Goal: Find contact information: Find contact information

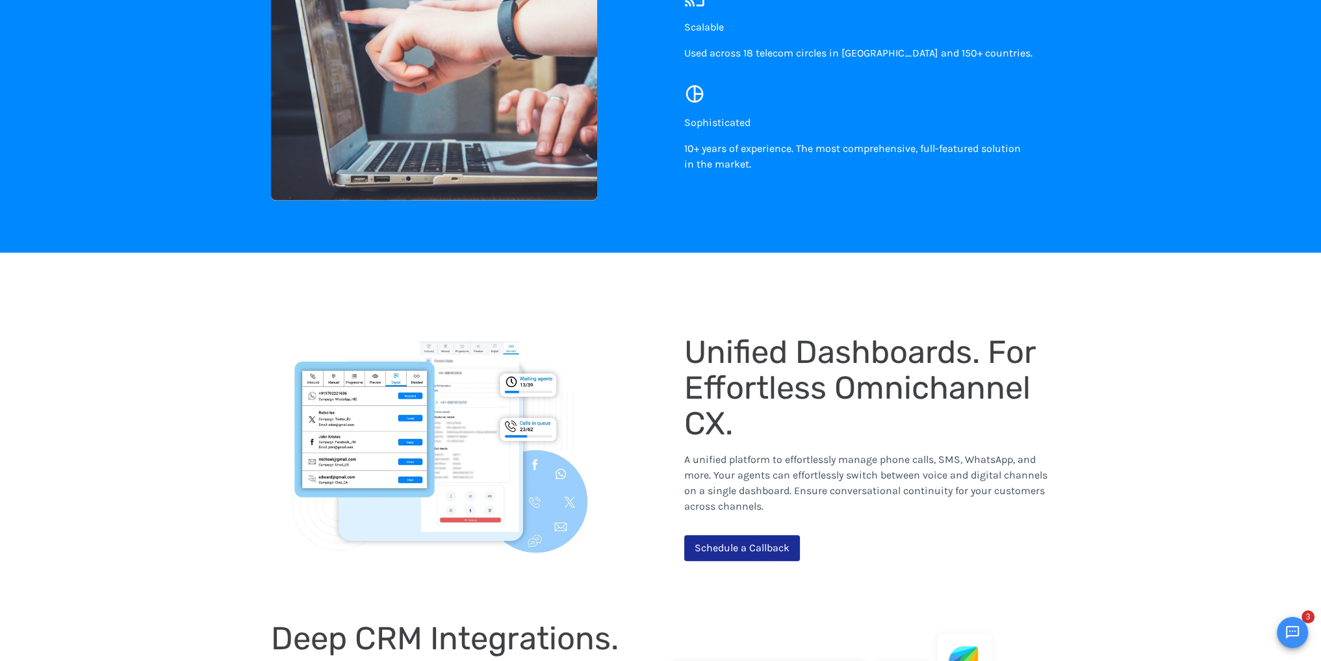
scroll to position [1299, 0]
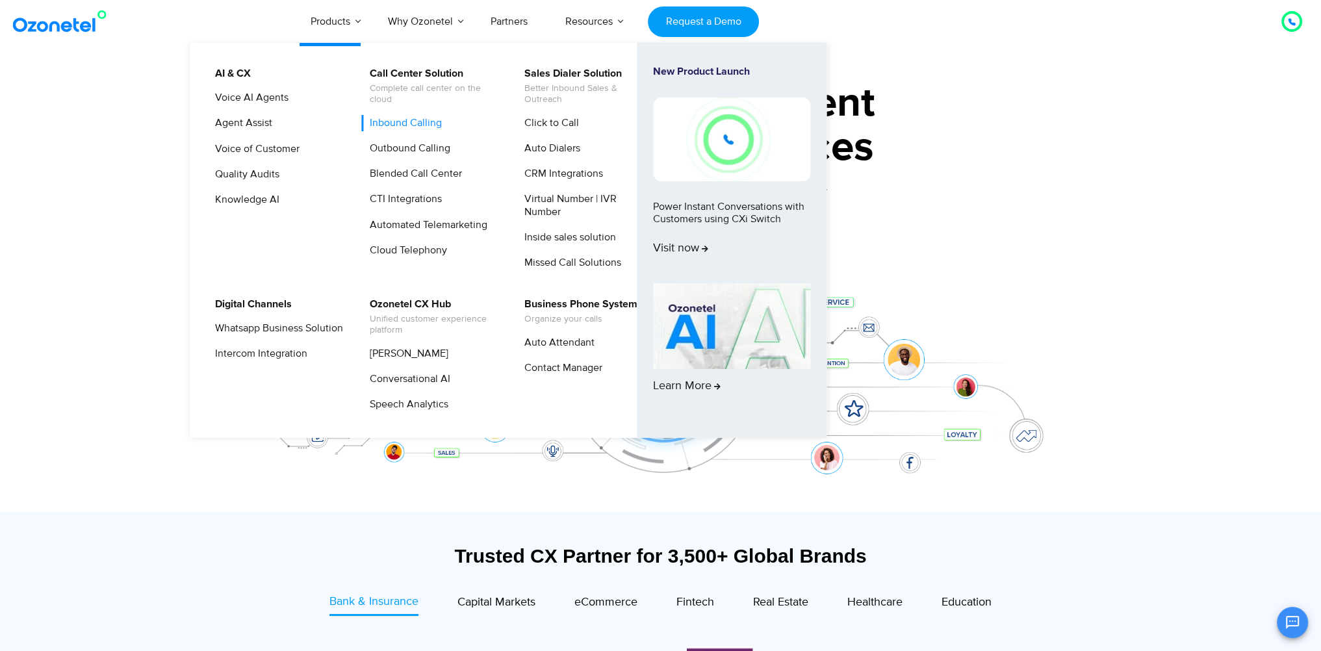
click at [392, 121] on link "Inbound Calling" at bounding box center [402, 123] width 83 height 16
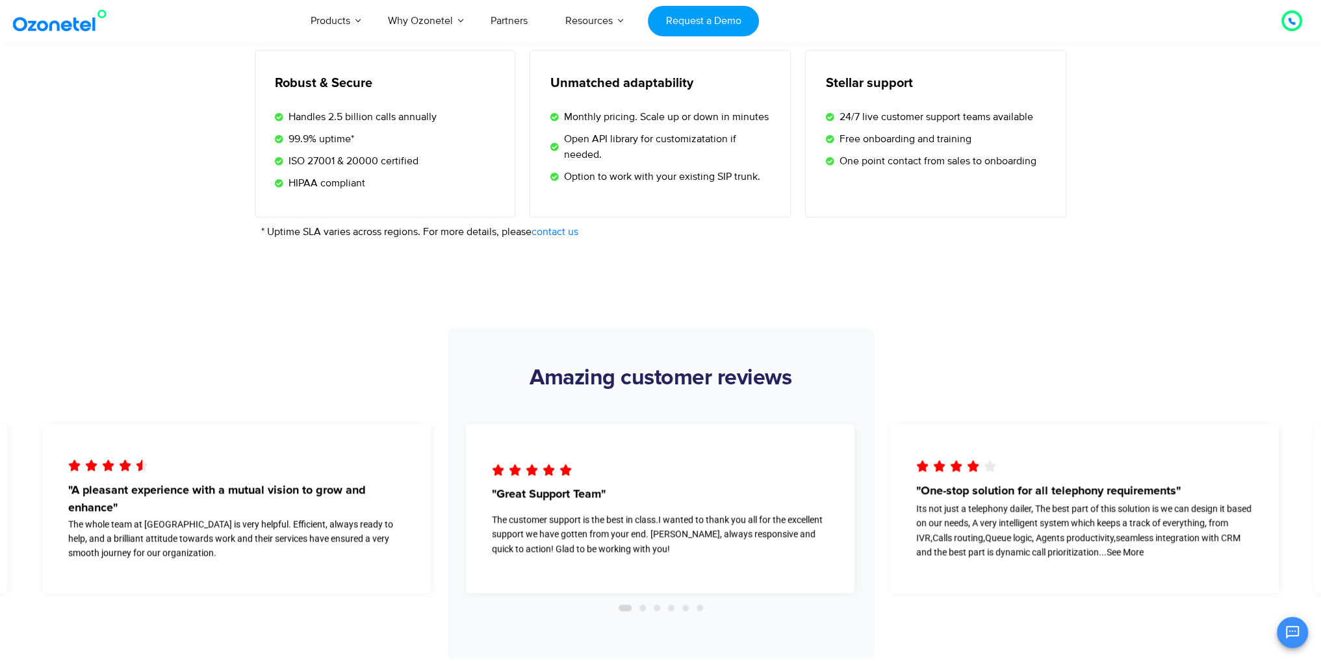
scroll to position [2079, 0]
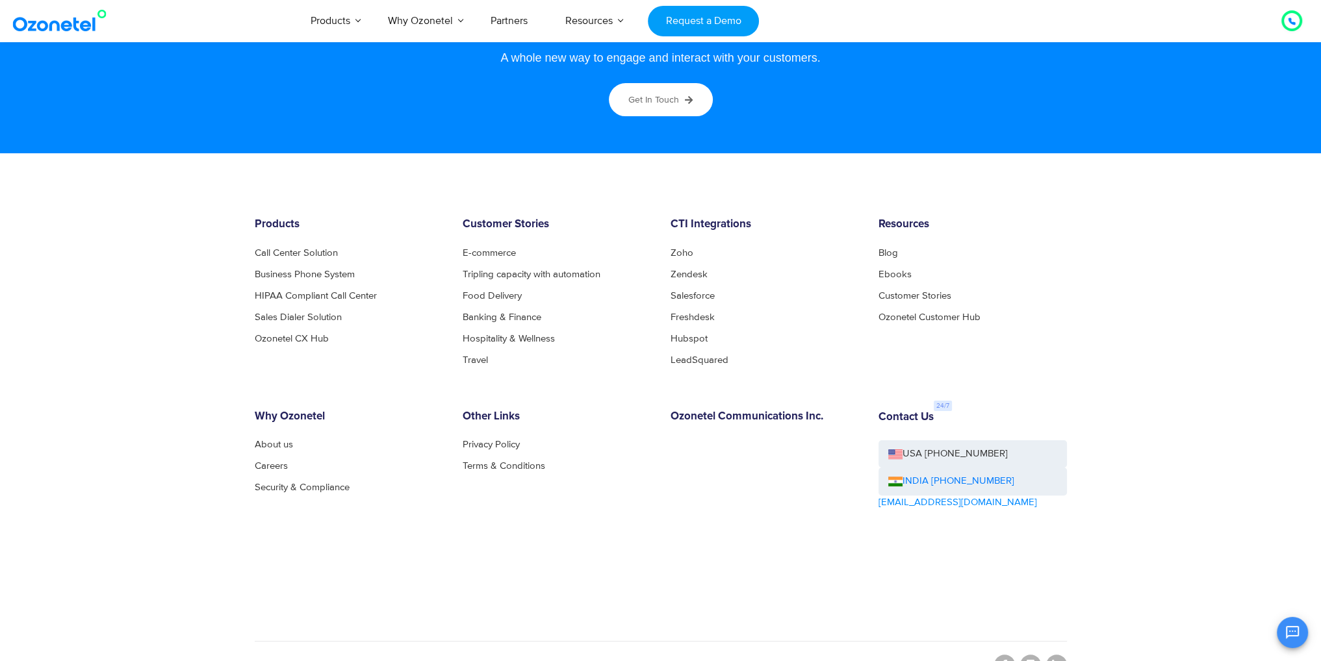
scroll to position [6951, 0]
click at [648, 94] on span "Get in touch" at bounding box center [653, 98] width 51 height 11
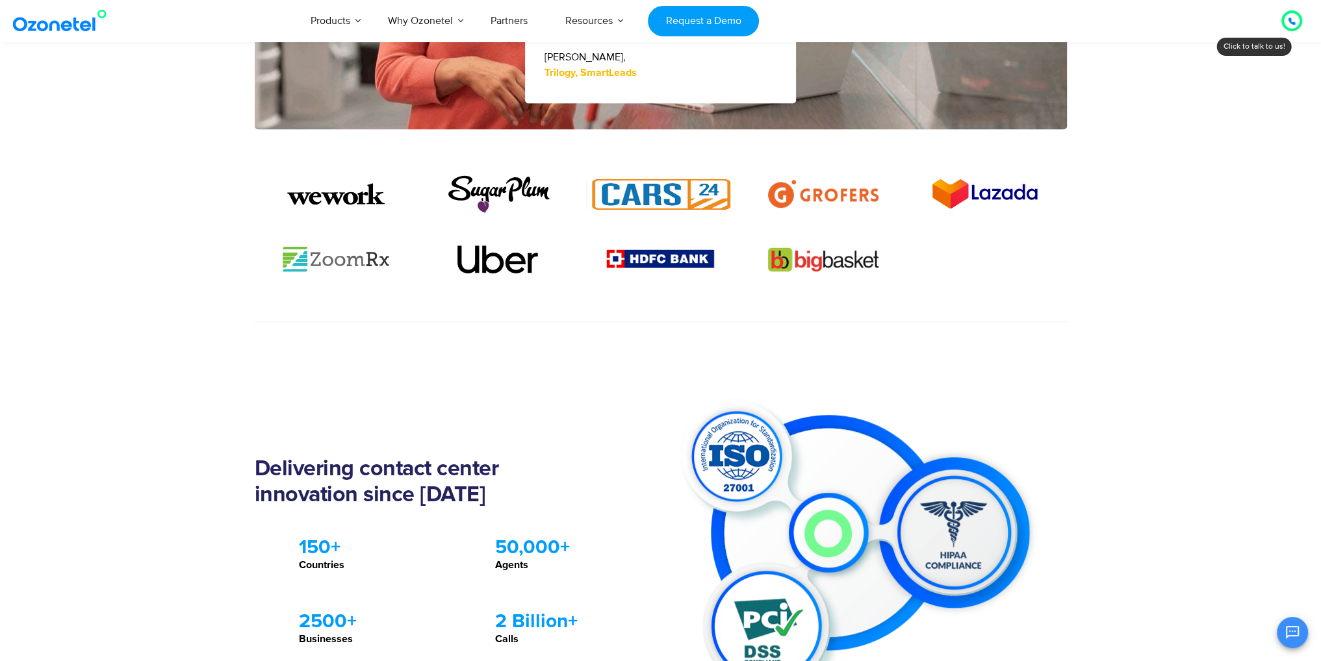
scroll to position [1169, 0]
